Goal: Task Accomplishment & Management: Use online tool/utility

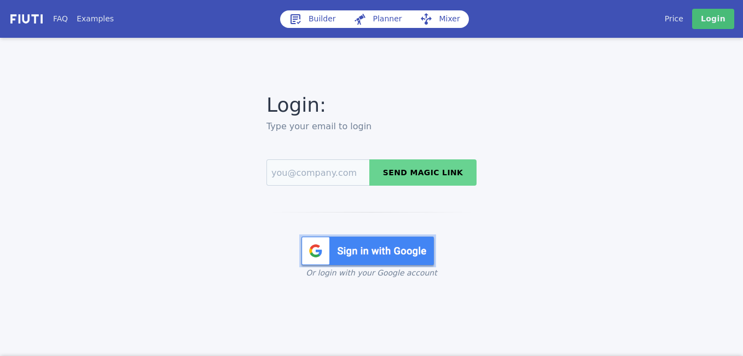
click at [378, 253] on img at bounding box center [367, 250] width 137 height 33
click at [372, 260] on img at bounding box center [367, 250] width 137 height 33
click at [372, 254] on img at bounding box center [367, 250] width 137 height 33
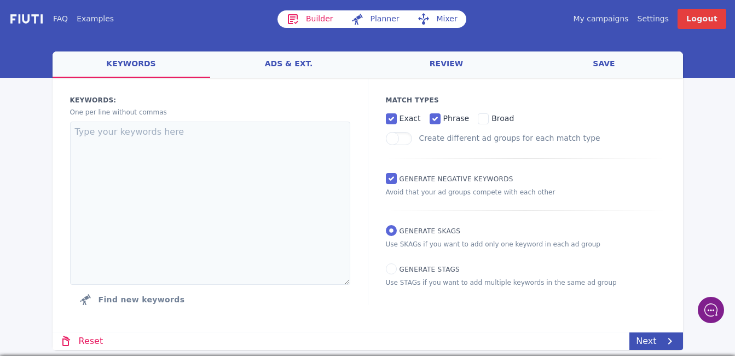
click at [599, 24] on link "My campaigns" at bounding box center [600, 18] width 55 height 11
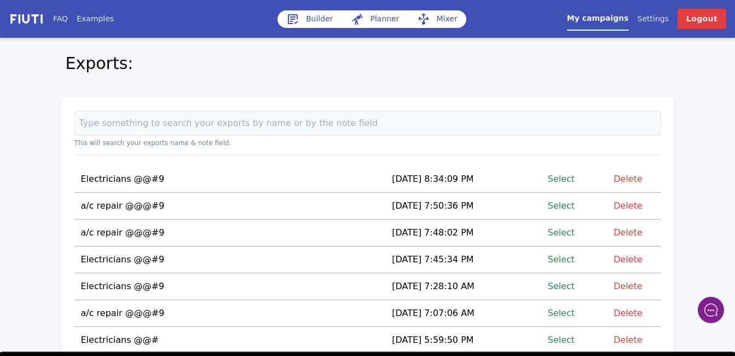
click at [569, 201] on link "Select" at bounding box center [561, 205] width 27 height 15
click at [564, 207] on link "Select" at bounding box center [561, 205] width 27 height 15
click at [564, 206] on link "Select" at bounding box center [561, 205] width 27 height 15
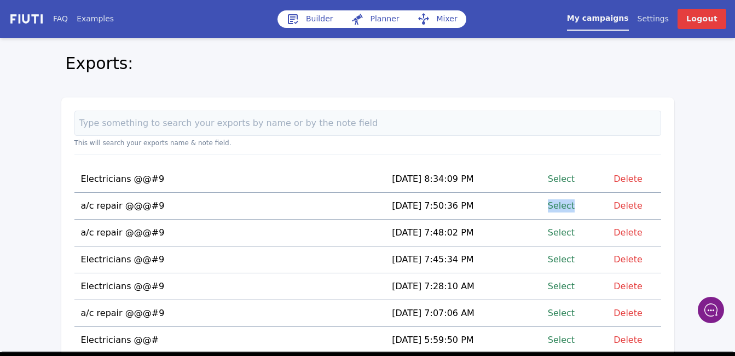
click at [531, 207] on td "[DATE] 7:50:36 PM" at bounding box center [466, 206] width 162 height 27
click at [565, 204] on link "Select" at bounding box center [561, 205] width 27 height 15
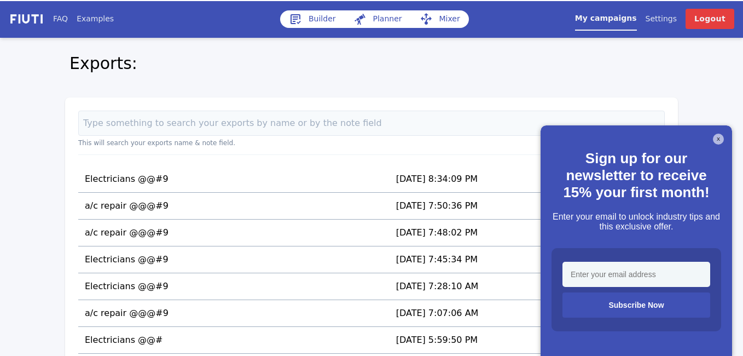
click at [730, 140] on div "X Sign up for our newsletter to receive 15% your first month! Enter your email …" at bounding box center [636, 240] width 191 height 230
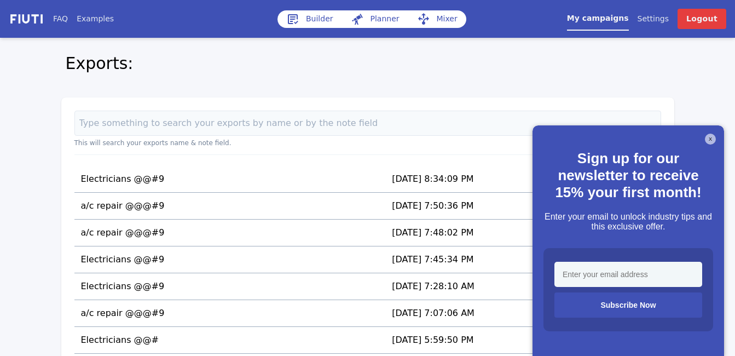
click at [710, 136] on button "X" at bounding box center [710, 138] width 11 height 11
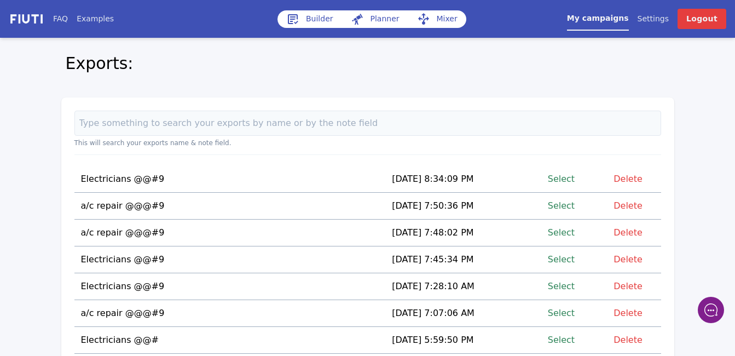
click at [567, 206] on link "Select" at bounding box center [561, 205] width 27 height 15
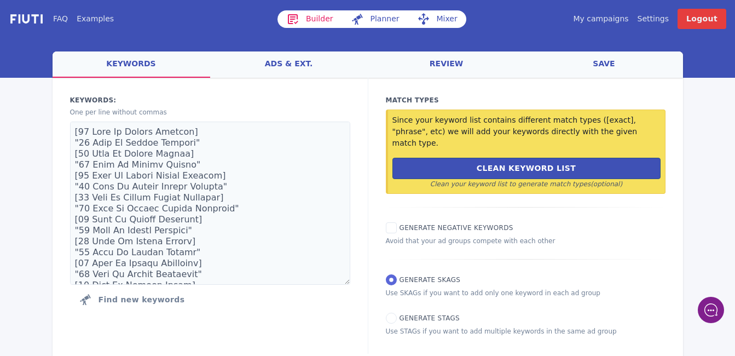
click at [443, 21] on link "Mixer" at bounding box center [437, 19] width 58 height 18
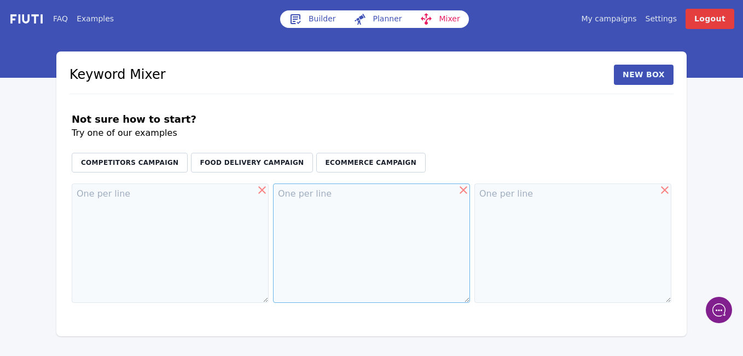
click at [342, 251] on textarea at bounding box center [371, 242] width 197 height 119
click at [463, 193] on icon at bounding box center [463, 189] width 13 height 13
click at [664, 193] on icon at bounding box center [664, 189] width 13 height 13
click at [101, 207] on textarea at bounding box center [372, 242] width 600 height 119
click at [639, 78] on button "New Box" at bounding box center [644, 75] width 60 height 20
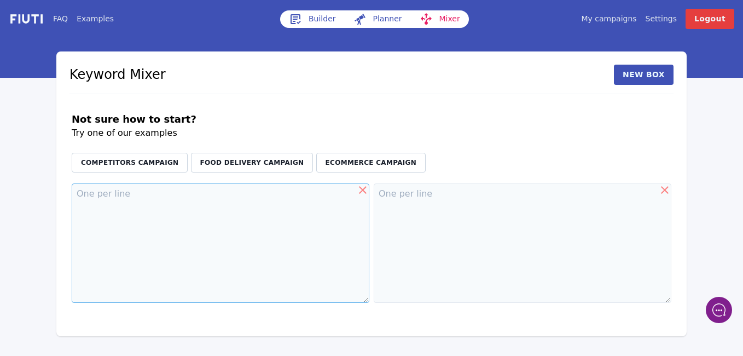
click at [124, 194] on textarea at bounding box center [221, 242] width 298 height 119
paste textarea "[GEOGRAPHIC_DATA] [GEOGRAPHIC_DATA][PERSON_NAME] [GEOGRAPHIC_DATA] Desire Area …"
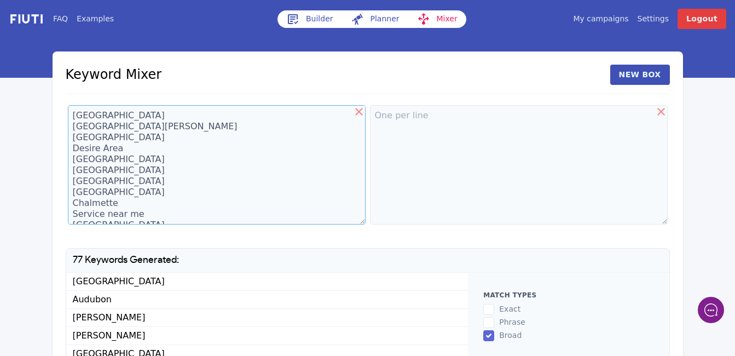
scroll to position [10829, 0]
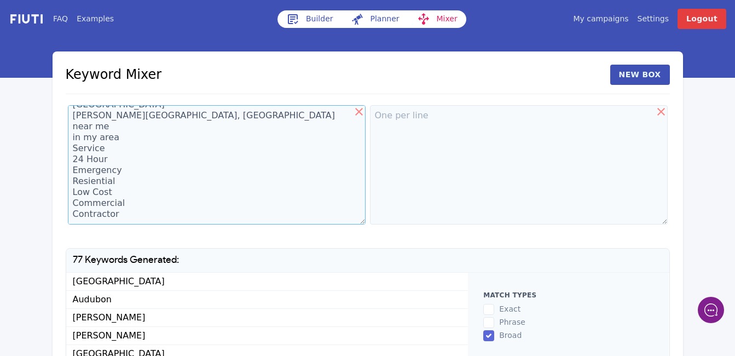
type textarea "[GEOGRAPHIC_DATA] [GEOGRAPHIC_DATA][PERSON_NAME] [GEOGRAPHIC_DATA] Desire Area …"
click at [394, 121] on textarea at bounding box center [519, 164] width 298 height 119
type textarea "Ac"
click at [631, 76] on button "New Box" at bounding box center [640, 75] width 60 height 20
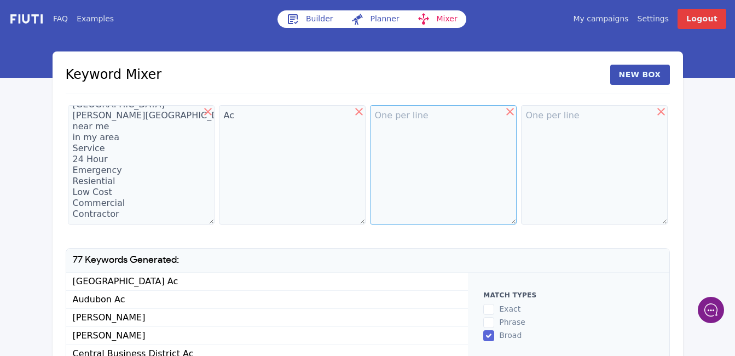
click at [399, 124] on textarea at bounding box center [443, 164] width 147 height 119
type textarea "Repait"
click at [262, 117] on textarea "Ac" at bounding box center [292, 164] width 147 height 119
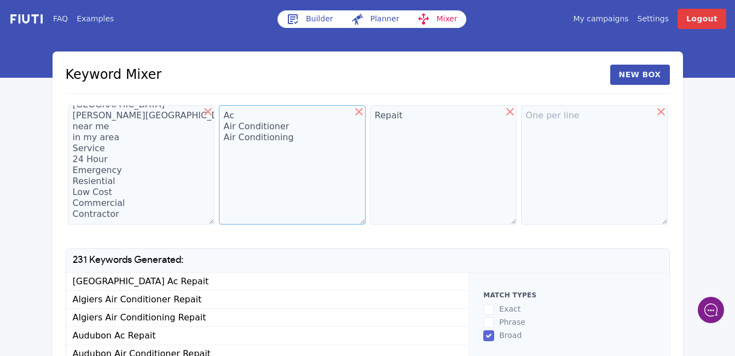
type textarea "Ac Air Conditioner Air Conditioning"
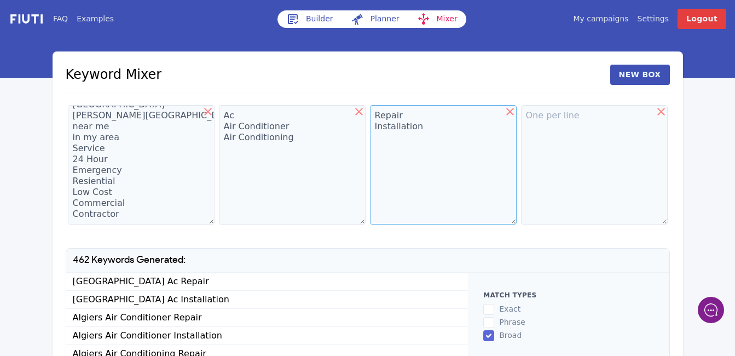
type textarea "Repair Installation"
click at [292, 139] on textarea "Ac Air Conditioner Air Conditioning" at bounding box center [292, 164] width 147 height 119
click at [80, 138] on textarea "[GEOGRAPHIC_DATA] [GEOGRAPHIC_DATA][PERSON_NAME] [GEOGRAPHIC_DATA] Desire Area …" at bounding box center [141, 164] width 147 height 119
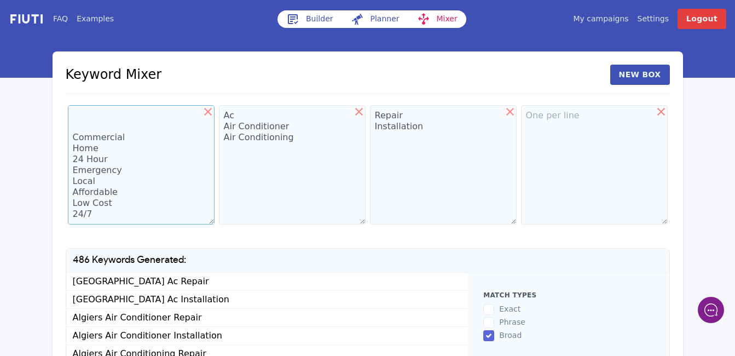
click at [101, 213] on textarea "[GEOGRAPHIC_DATA] [GEOGRAPHIC_DATA][PERSON_NAME] [GEOGRAPHIC_DATA] Desire Area …" at bounding box center [141, 164] width 147 height 119
type textarea "[GEOGRAPHIC_DATA] [GEOGRAPHIC_DATA][PERSON_NAME] [GEOGRAPHIC_DATA] Desire Area …"
click at [295, 145] on textarea "Ac Air Conditioner Air Conditioning" at bounding box center [292, 164] width 147 height 119
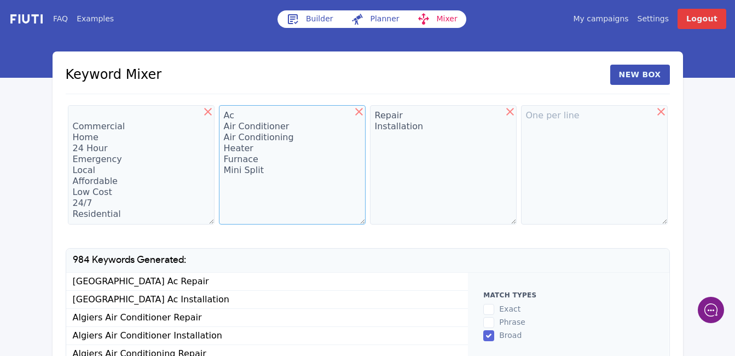
type textarea "Ac Air Conditioner Air Conditioning Heater Furnace Mini Split"
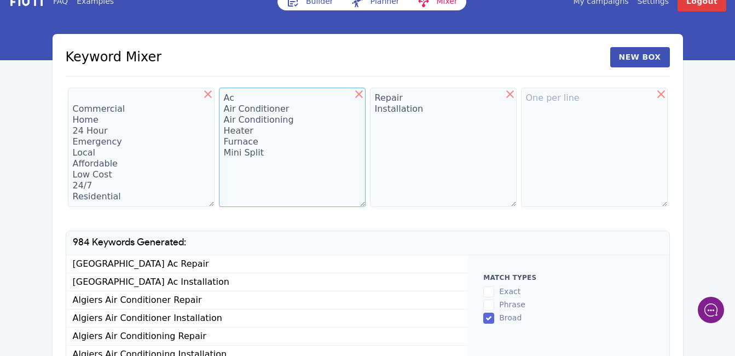
scroll to position [21, 0]
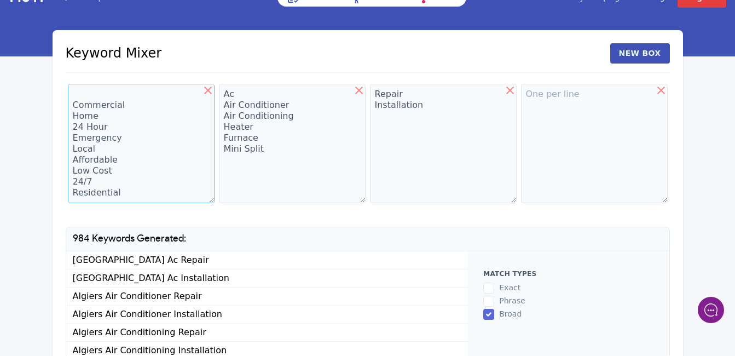
click at [131, 194] on textarea "[GEOGRAPHIC_DATA] [GEOGRAPHIC_DATA][PERSON_NAME] [GEOGRAPHIC_DATA] Desire Area …" at bounding box center [141, 143] width 147 height 119
type textarea "[GEOGRAPHIC_DATA] [GEOGRAPHIC_DATA][PERSON_NAME] [GEOGRAPHIC_DATA] Desire Area …"
click at [234, 165] on textarea "Ac Air Conditioner Air Conditioning Heater Furnace Mini Split" at bounding box center [292, 143] width 147 height 119
click at [263, 150] on textarea "Ac Air Conditioner Air Conditioning Heater Furnace Mini Split" at bounding box center [292, 143] width 147 height 119
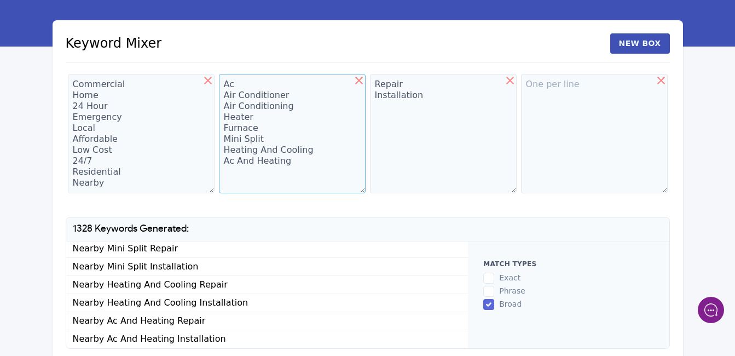
scroll to position [31, 0]
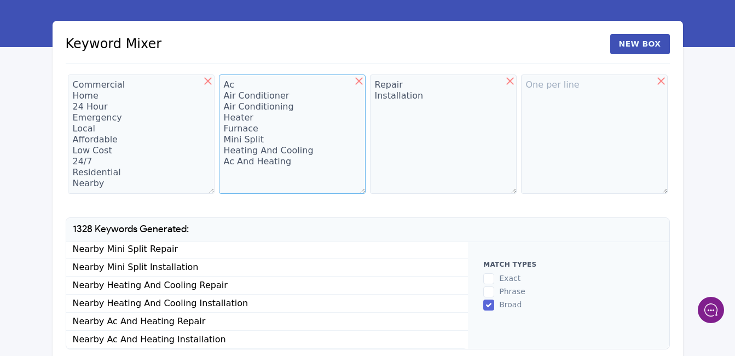
type textarea "Ac Air Conditioner Air Conditioning Heater Furnace Mini Split Heating And Cooli…"
click at [105, 181] on textarea "[GEOGRAPHIC_DATA] [GEOGRAPHIC_DATA][PERSON_NAME] [GEOGRAPHIC_DATA] Desire Area …" at bounding box center [141, 133] width 147 height 119
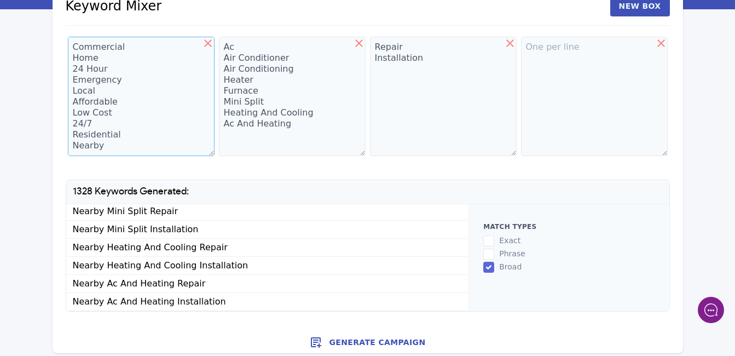
scroll to position [74, 0]
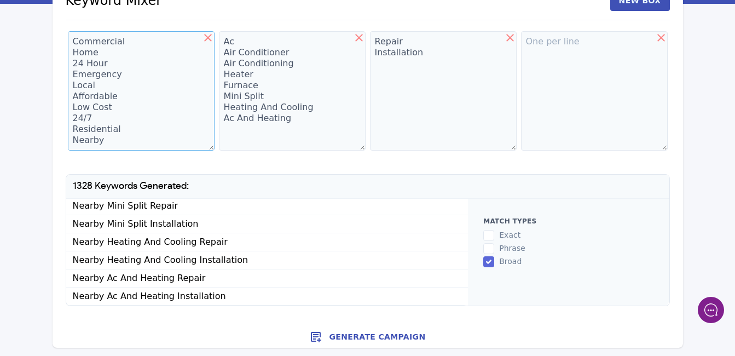
type textarea "[GEOGRAPHIC_DATA] [GEOGRAPHIC_DATA][PERSON_NAME] [GEOGRAPHIC_DATA] Desire Area …"
click at [359, 336] on button "Generate Campaign" at bounding box center [368, 337] width 630 height 22
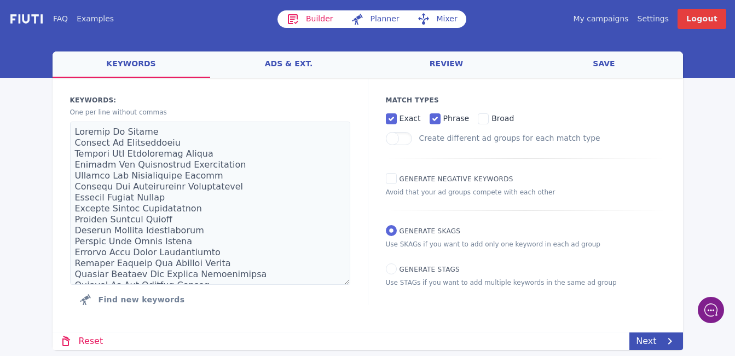
click at [607, 63] on link "save" at bounding box center [604, 64] width 158 height 26
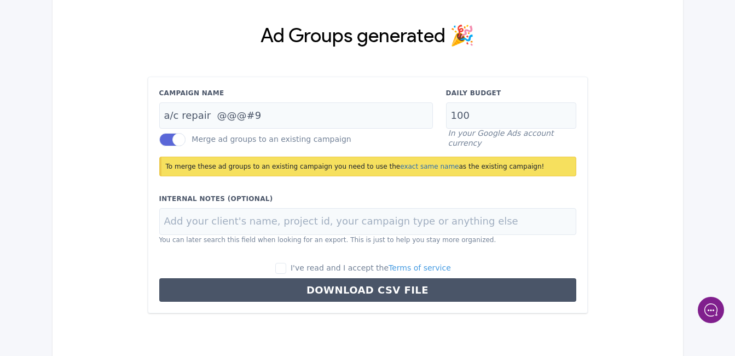
scroll to position [97, 0]
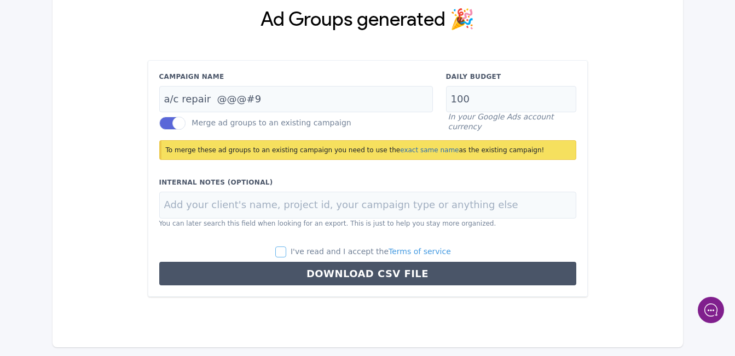
click at [286, 253] on input "I've read and I accept the Terms of service" at bounding box center [280, 251] width 11 height 11
checkbox input "true"
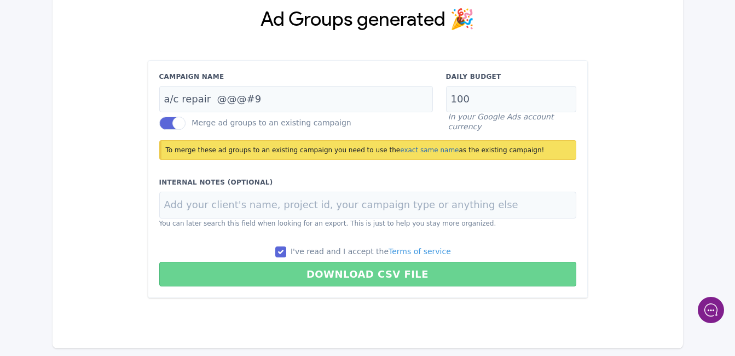
click at [340, 270] on button "Download CSV File" at bounding box center [367, 274] width 417 height 25
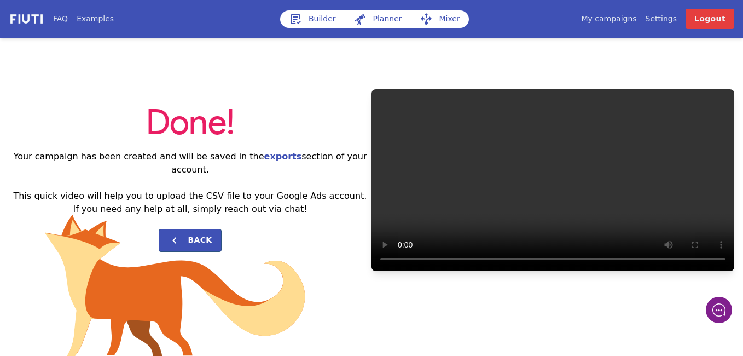
click at [477, 47] on div "Done! Your campaign has been created and will be saved in the exports section o…" at bounding box center [371, 180] width 743 height 285
click at [622, 21] on link "My campaigns" at bounding box center [608, 18] width 55 height 11
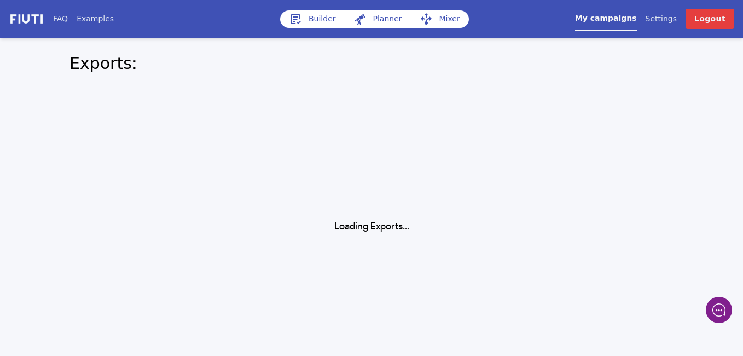
click at [622, 21] on link "My campaigns" at bounding box center [606, 22] width 62 height 18
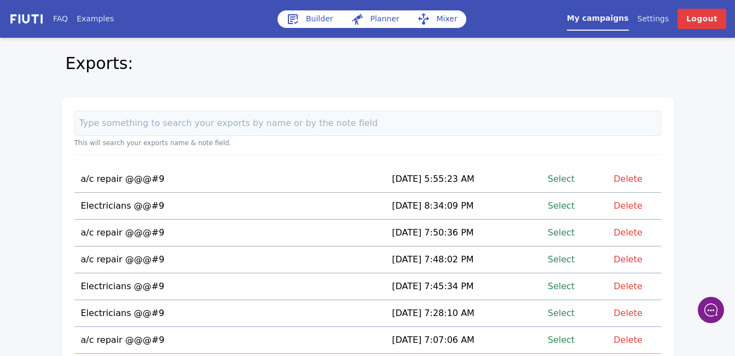
click at [564, 208] on link "Select" at bounding box center [561, 205] width 27 height 15
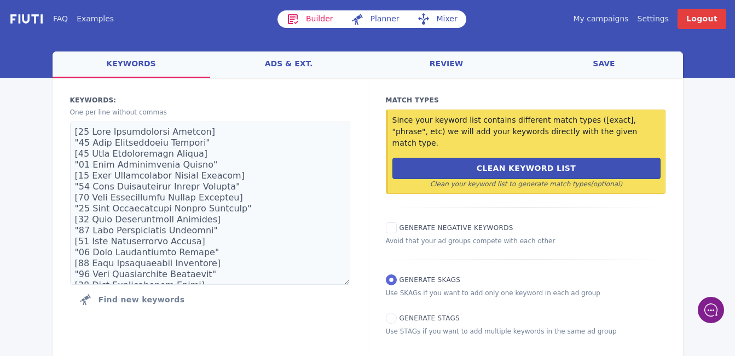
click at [440, 19] on link "Mixer" at bounding box center [437, 19] width 58 height 18
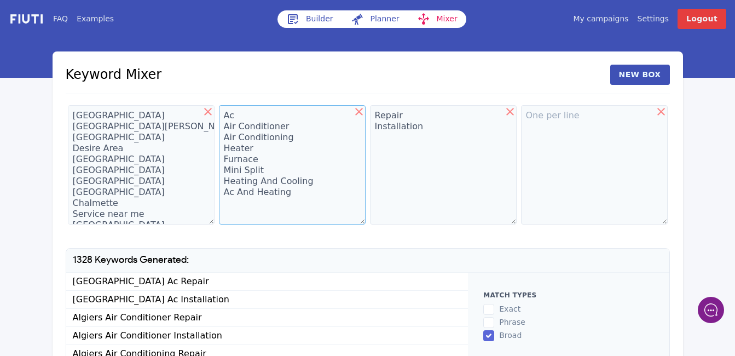
drag, startPoint x: 294, startPoint y: 200, endPoint x: 225, endPoint y: 114, distance: 109.7
click at [225, 114] on textarea "Ac Air Conditioner Air Conditioning Heater Furnace Mini Split Heating And Cooli…" at bounding box center [292, 164] width 147 height 119
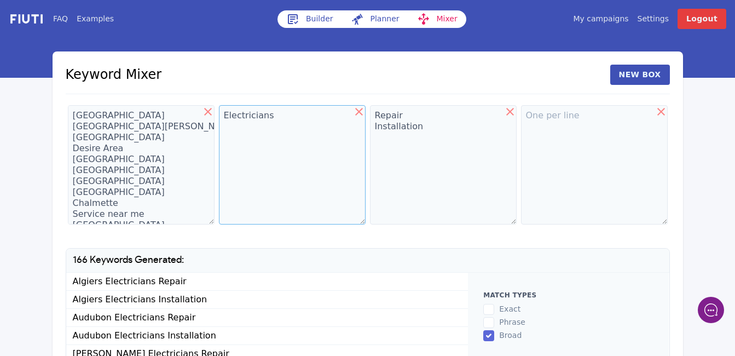
type textarea "Electricians"
click at [510, 111] on icon at bounding box center [510, 112] width 8 height 8
type textarea "Electricians"
type textarea "Repair Installation"
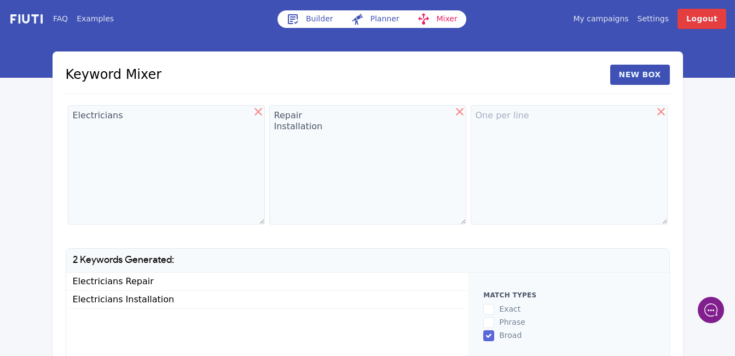
click at [259, 110] on icon at bounding box center [258, 112] width 8 height 8
type textarea "Repair Installation"
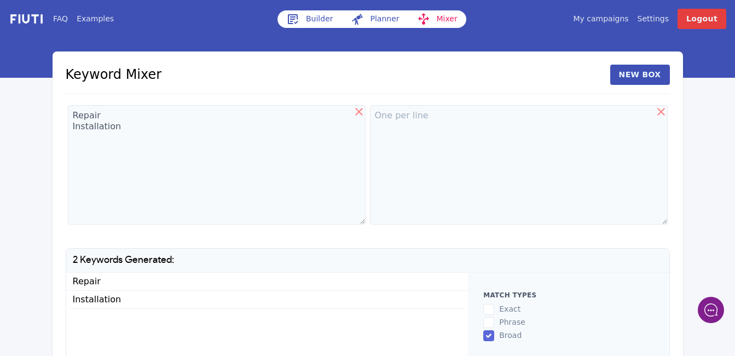
click at [359, 111] on icon at bounding box center [359, 112] width 8 height 8
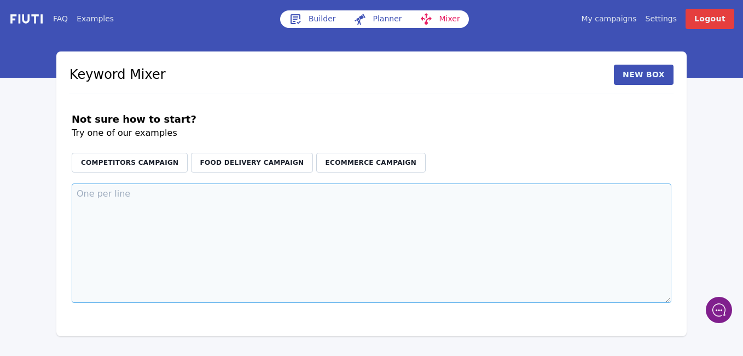
click at [135, 189] on textarea at bounding box center [372, 242] width 600 height 119
paste textarea "[GEOGRAPHIC_DATA] [GEOGRAPHIC_DATA][PERSON_NAME] [GEOGRAPHIC_DATA] Desire Area …"
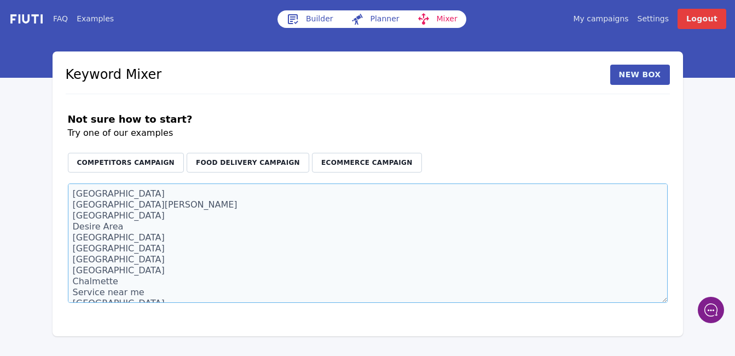
scroll to position [10829, 0]
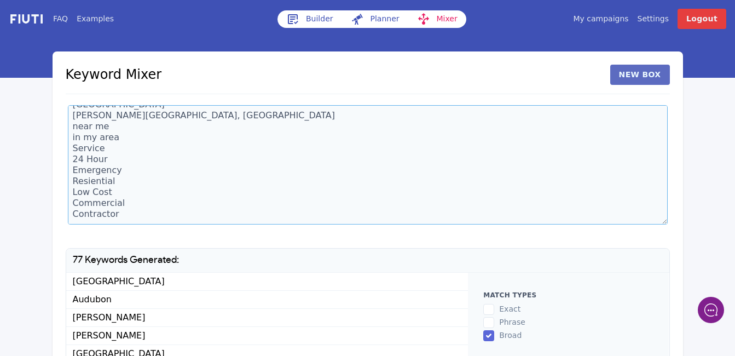
type textarea "[GEOGRAPHIC_DATA] [GEOGRAPHIC_DATA][PERSON_NAME] [GEOGRAPHIC_DATA] Desire Area …"
click at [643, 75] on button "New Box" at bounding box center [640, 75] width 60 height 20
click at [394, 120] on textarea at bounding box center [519, 164] width 298 height 119
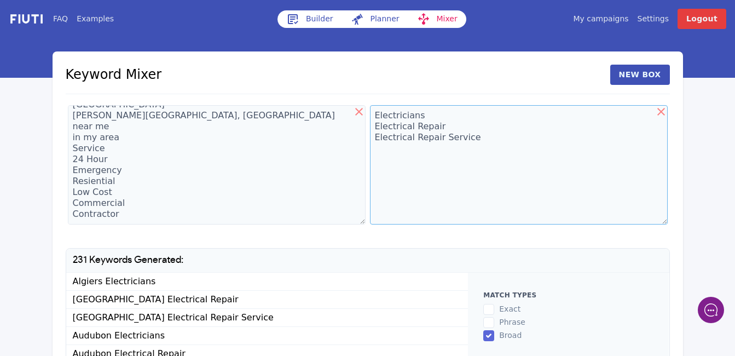
type textarea "Electricians Electrical Repair Electrical Repair Service"
click at [129, 150] on textarea "[GEOGRAPHIC_DATA] [GEOGRAPHIC_DATA][PERSON_NAME] [GEOGRAPHIC_DATA] Desire Area …" at bounding box center [217, 164] width 298 height 119
drag, startPoint x: 108, startPoint y: 158, endPoint x: 69, endPoint y: 154, distance: 38.4
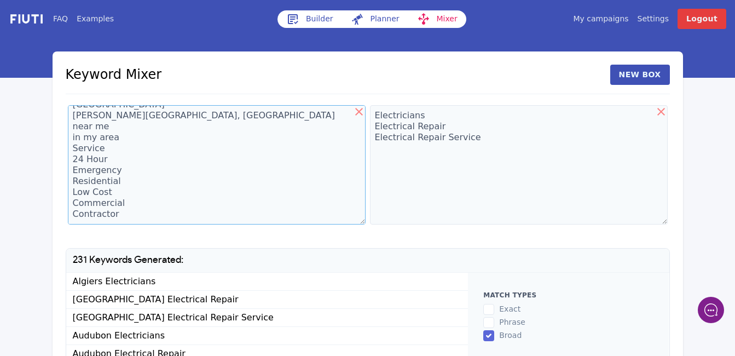
click at [69, 154] on textarea "[GEOGRAPHIC_DATA] [GEOGRAPHIC_DATA][PERSON_NAME] [GEOGRAPHIC_DATA] Desire Area …" at bounding box center [217, 164] width 298 height 119
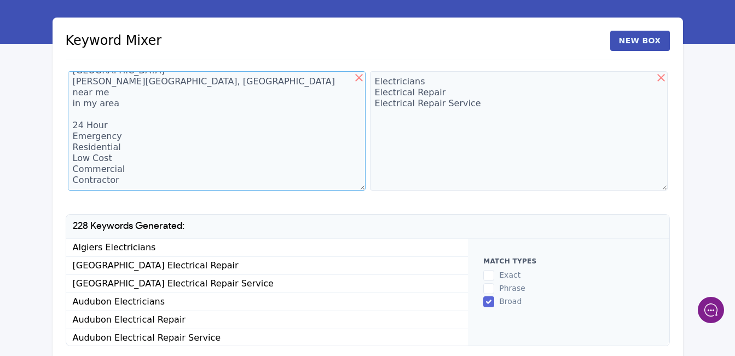
scroll to position [74, 0]
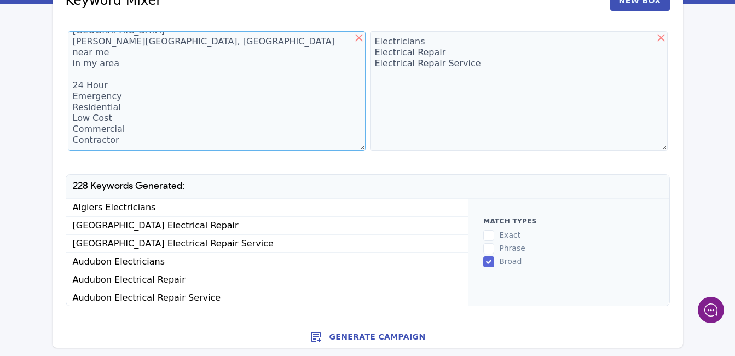
type textarea "[GEOGRAPHIC_DATA] [GEOGRAPHIC_DATA][PERSON_NAME] [GEOGRAPHIC_DATA] Desire Area …"
click at [368, 336] on button "Generate Campaign" at bounding box center [368, 337] width 630 height 22
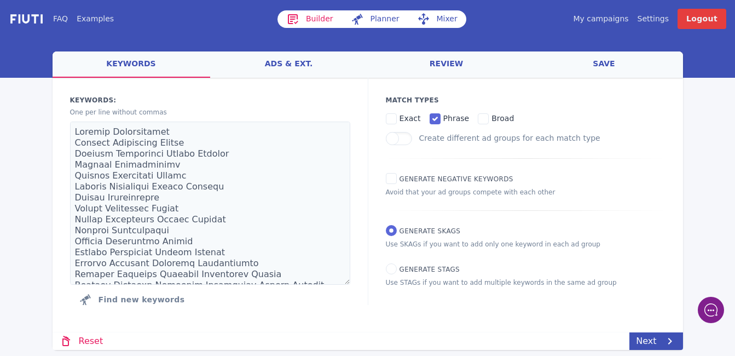
drag, startPoint x: 581, startPoint y: 133, endPoint x: 605, endPoint y: 65, distance: 73.2
click at [605, 65] on div "welcome keywords ads & ext. review save Loading... Loading Keywords: Ad groups:…" at bounding box center [368, 200] width 630 height 298
click at [605, 63] on link "save" at bounding box center [604, 64] width 158 height 26
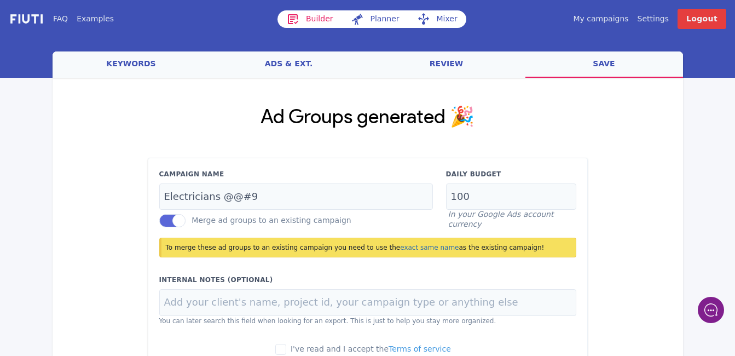
scroll to position [97, 0]
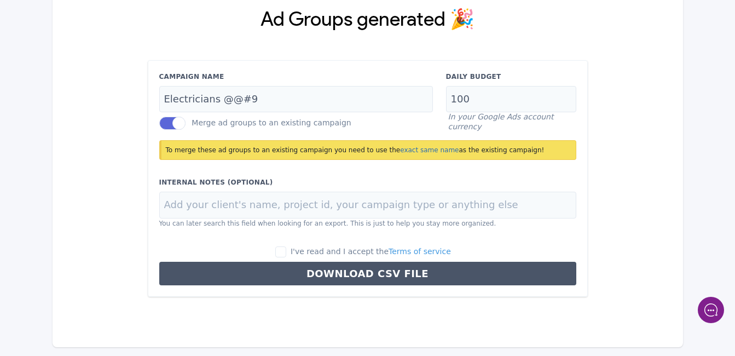
click at [300, 251] on label "I've read and I accept the Terms of service" at bounding box center [363, 252] width 176 height 12
click at [286, 251] on input "I've read and I accept the Terms of service" at bounding box center [280, 251] width 11 height 11
checkbox input "true"
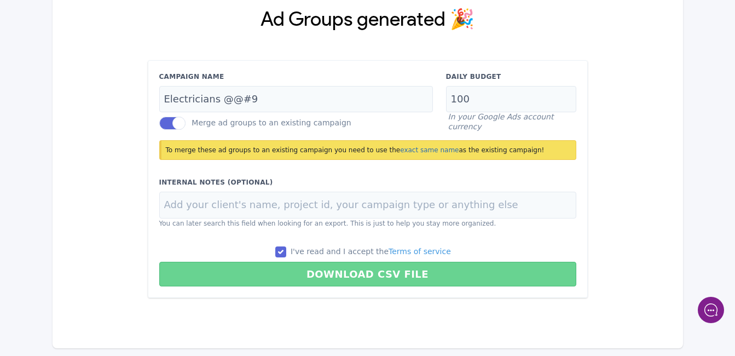
click at [340, 270] on button "Download CSV File" at bounding box center [367, 274] width 417 height 25
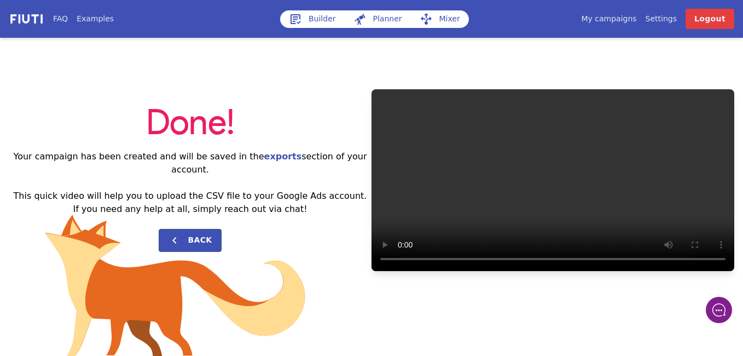
click at [483, 316] on div "Done! Your campaign has been created and will be saved in the exports section o…" at bounding box center [371, 180] width 743 height 285
